Goal: Task Accomplishment & Management: Complete application form

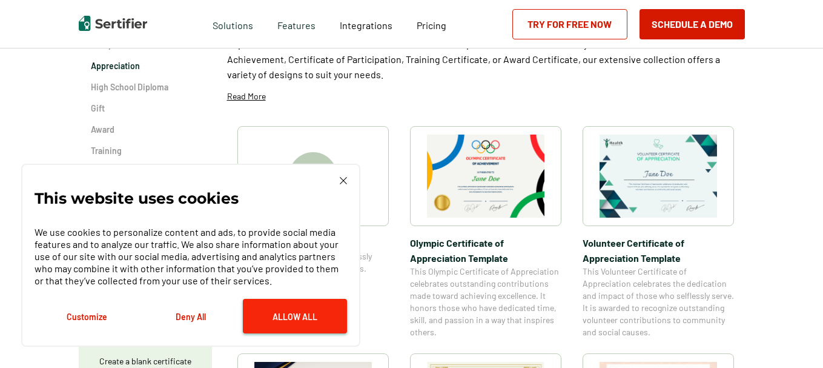
click at [286, 318] on button "Allow All" at bounding box center [295, 316] width 104 height 35
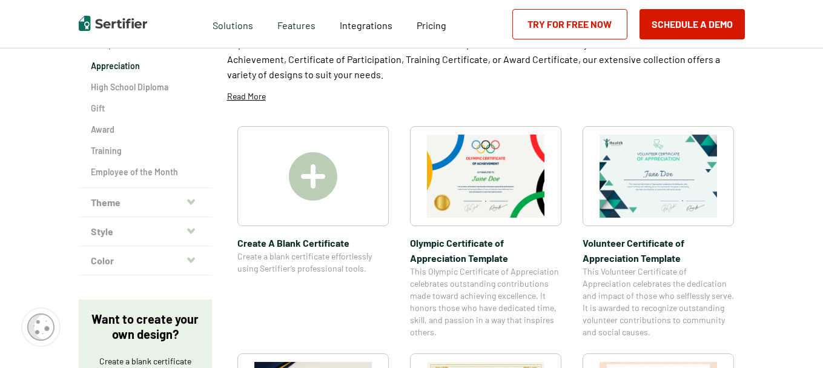
click at [314, 179] on img at bounding box center [313, 176] width 48 height 48
click at [320, 184] on img at bounding box center [313, 176] width 48 height 48
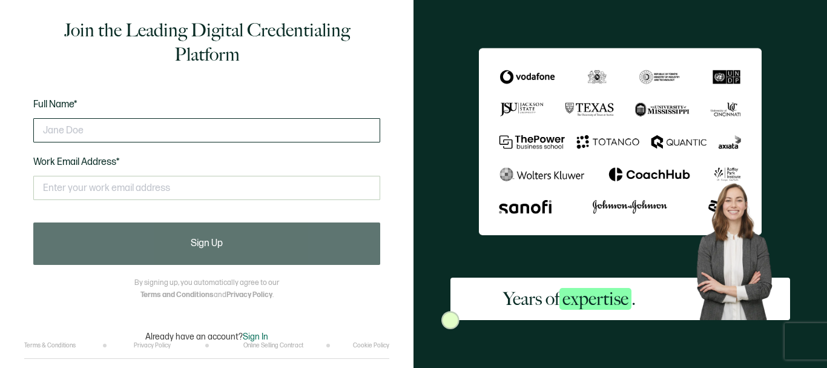
click at [89, 134] on input "text" at bounding box center [206, 130] width 347 height 24
type input "[PERSON_NAME]"
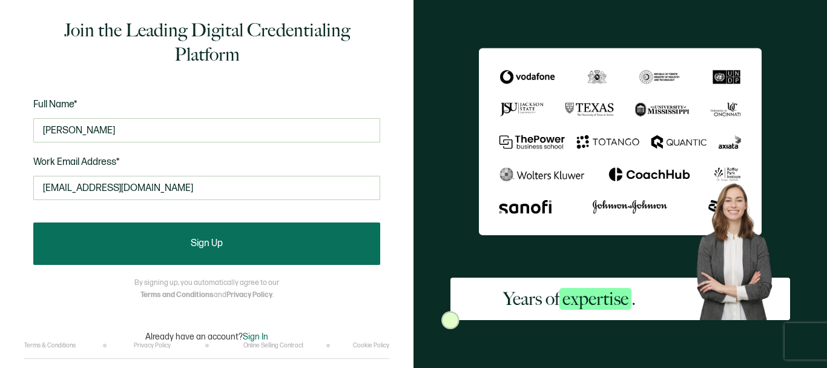
type input "[EMAIL_ADDRESS][DOMAIN_NAME]"
click at [222, 243] on span "Sign Up" at bounding box center [207, 244] width 32 height 10
